Goal: Find contact information: Find contact information

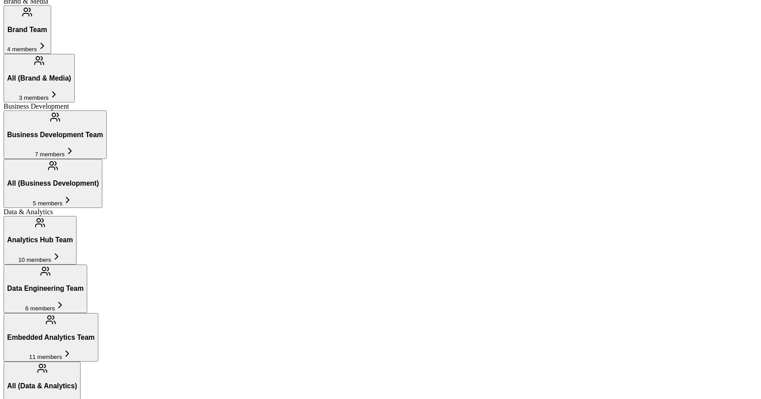
scroll to position [236, 0]
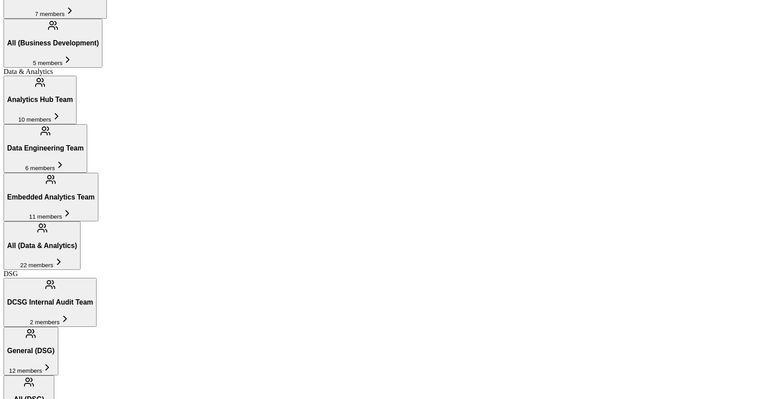
scroll to position [335, 0]
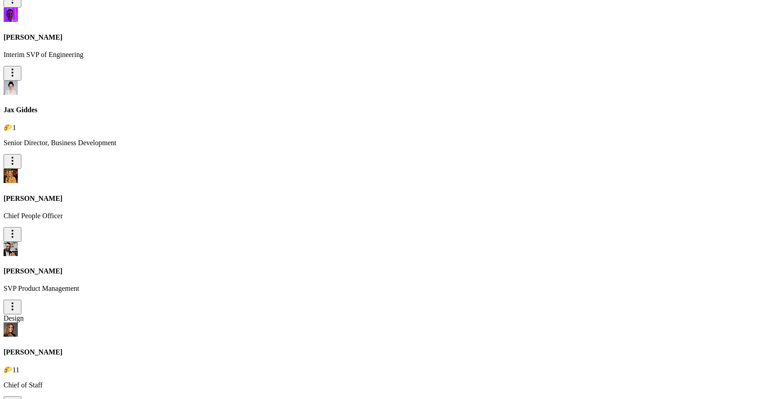
scroll to position [1183, 0]
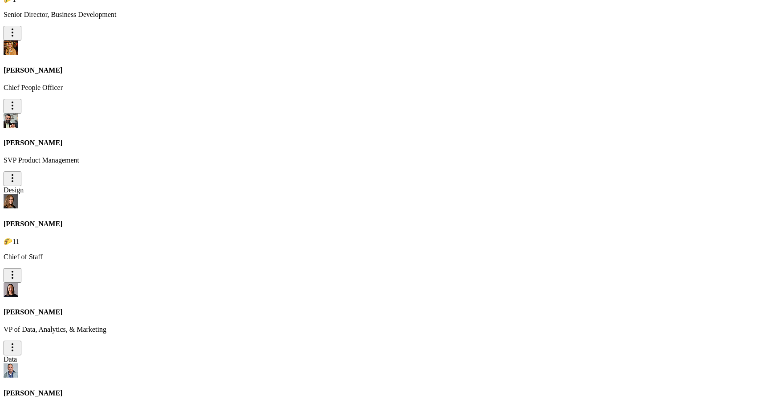
scroll to position [1286, 0]
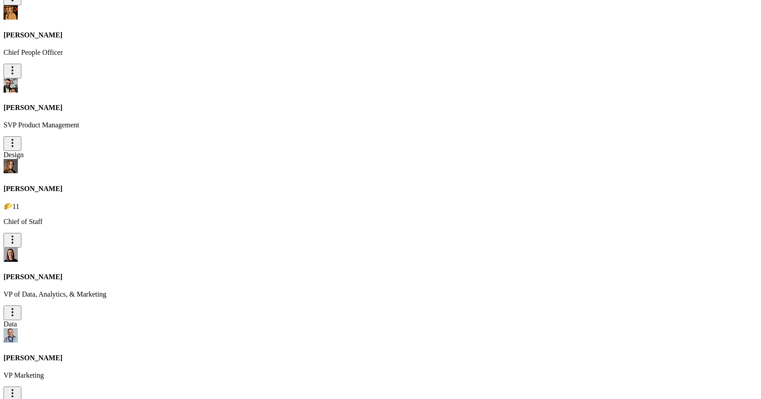
scroll to position [1322, 0]
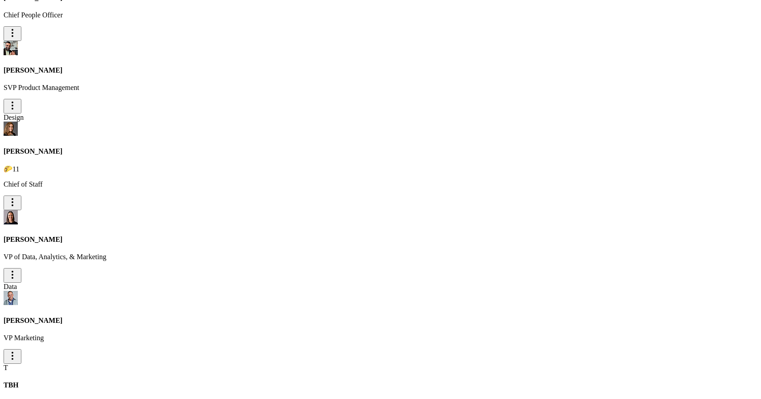
scroll to position [1351, 0]
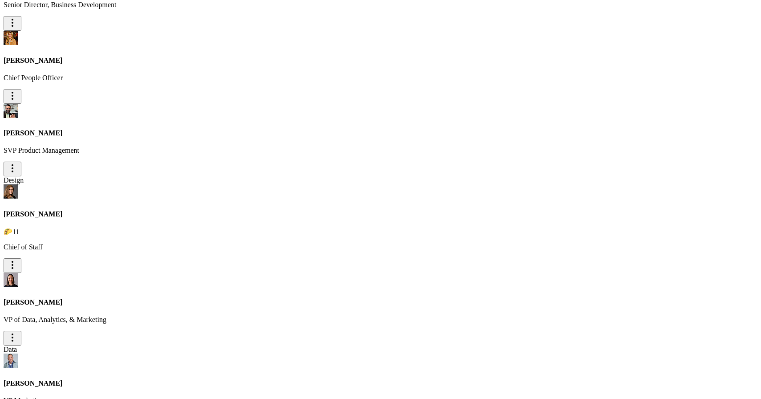
scroll to position [1281, 0]
